Goal: Task Accomplishment & Management: Manage account settings

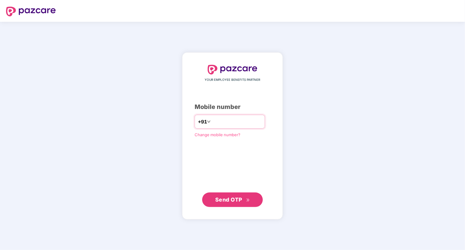
click at [223, 125] on input "number" at bounding box center [237, 122] width 50 height 10
type input "**********"
click at [226, 201] on span "Send OTP" at bounding box center [228, 199] width 27 height 6
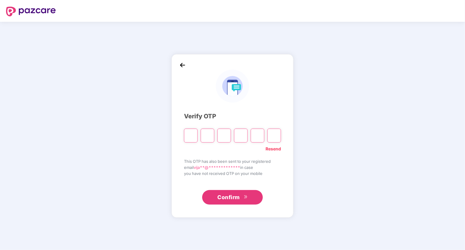
type input "*"
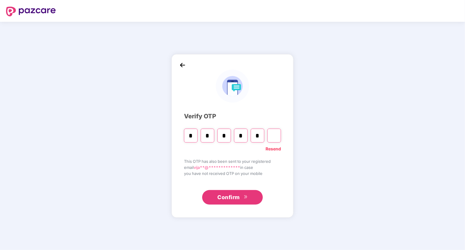
type input "*"
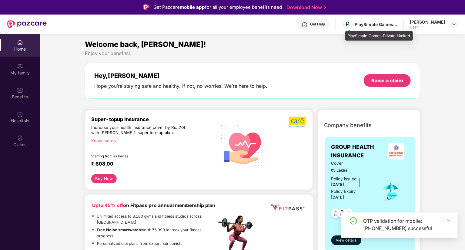
click at [379, 20] on div "P PlaySimple Games Private Limited" at bounding box center [369, 24] width 55 height 11
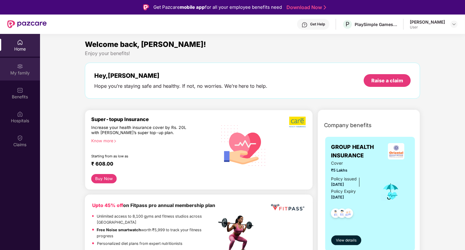
click at [23, 62] on div "My family" at bounding box center [20, 69] width 40 height 23
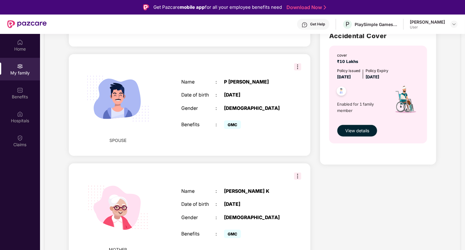
scroll to position [205, 0]
click at [23, 92] on img at bounding box center [20, 90] width 6 height 6
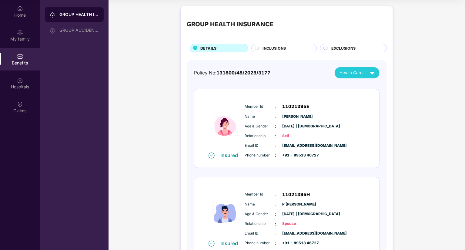
click at [287, 51] on div "INCLUSIONS" at bounding box center [286, 48] width 54 height 7
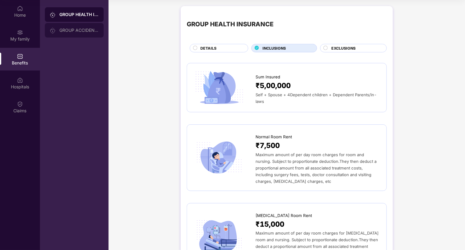
click at [91, 31] on div "GROUP ACCIDENTAL INSURANCE" at bounding box center [78, 30] width 39 height 5
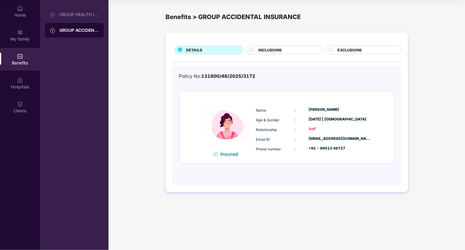
click at [171, 129] on div "DETAILS INCLUSIONS EXCLUSIONS Policy No: 131800/48/2025/3172 Insured Name : [PE…" at bounding box center [286, 112] width 242 height 160
click at [26, 29] on div "My family" at bounding box center [20, 35] width 40 height 23
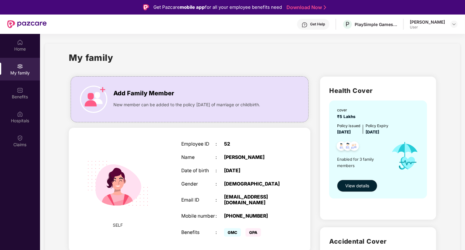
click at [446, 25] on div "[PERSON_NAME] User" at bounding box center [434, 24] width 48 height 11
click at [453, 25] on img at bounding box center [454, 24] width 5 height 5
click at [399, 40] on div "Logout" at bounding box center [425, 39] width 79 height 12
